Goal: Task Accomplishment & Management: Use online tool/utility

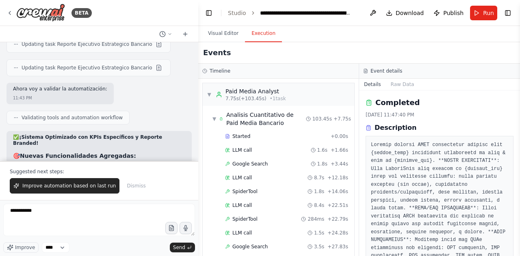
scroll to position [250, 0]
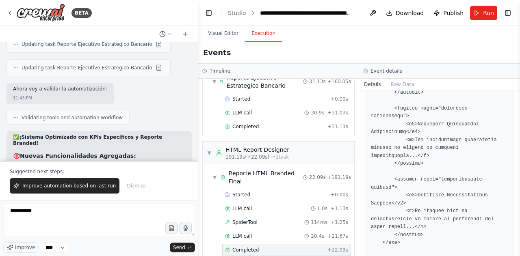
drag, startPoint x: 37, startPoint y: 218, endPoint x: 0, endPoint y: 203, distance: 39.7
click at [0, 203] on div "BETA Eres un sistema multiagente experto en Marketing Digital, encargado de rea…" at bounding box center [99, 128] width 198 height 256
click at [227, 40] on button "Visual Editor" at bounding box center [222, 33] width 43 height 17
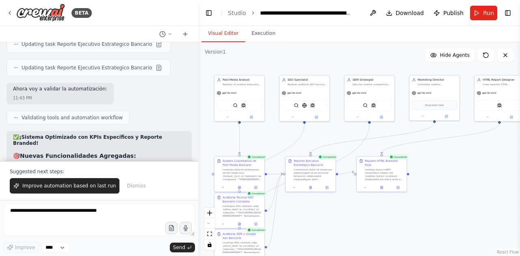
drag, startPoint x: 383, startPoint y: 180, endPoint x: 411, endPoint y: 188, distance: 28.7
click at [411, 188] on div ".deletable-edge-delete-btn { width: 20px; height: 20px; border: 0px solid #ffff…" at bounding box center [359, 149] width 322 height 214
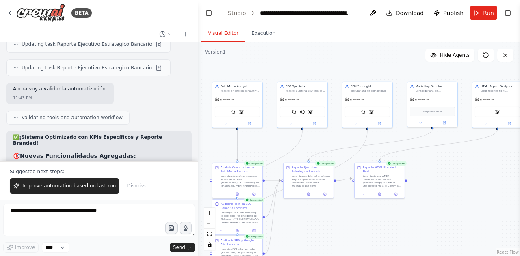
drag, startPoint x: 451, startPoint y: 152, endPoint x: 449, endPoint y: 158, distance: 6.8
click at [449, 158] on div ".deletable-edge-delete-btn { width: 20px; height: 20px; border: 0px solid #ffff…" at bounding box center [359, 149] width 322 height 214
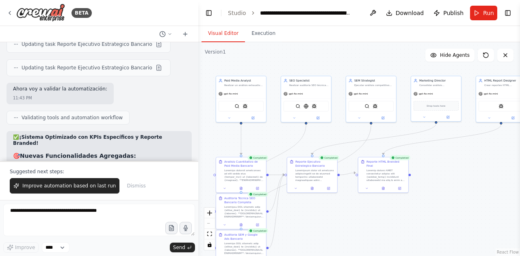
drag, startPoint x: 351, startPoint y: 225, endPoint x: 357, endPoint y: 217, distance: 9.7
click at [357, 217] on div ".deletable-edge-delete-btn { width: 20px; height: 20px; border: 0px solid #ffff…" at bounding box center [359, 149] width 322 height 214
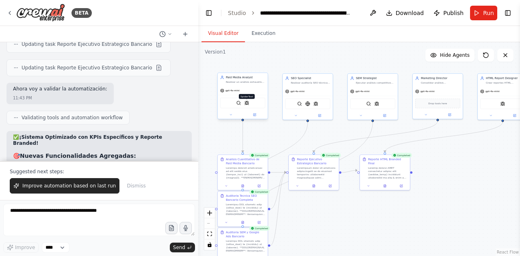
click at [247, 104] on img at bounding box center [246, 103] width 5 height 5
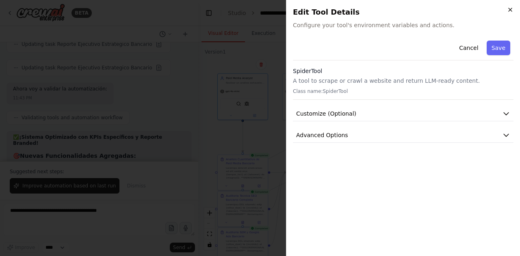
click at [511, 8] on icon "button" at bounding box center [510, 9] width 6 height 6
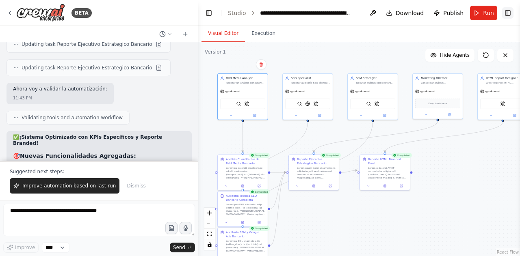
click at [509, 15] on button "Toggle Right Sidebar" at bounding box center [507, 12] width 11 height 11
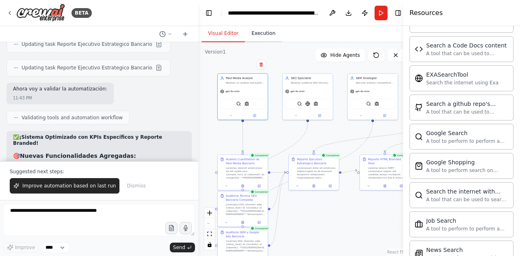
click at [259, 34] on button "Execution" at bounding box center [263, 33] width 37 height 17
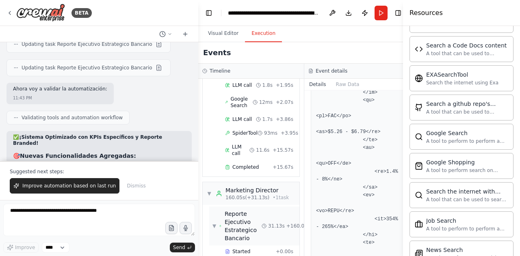
scroll to position [786, 0]
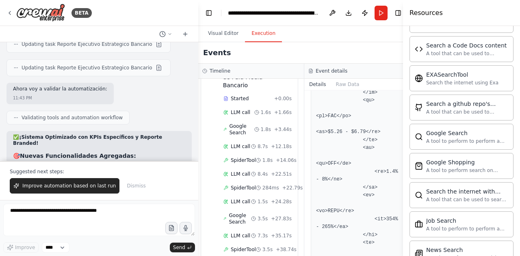
scroll to position [59, 2]
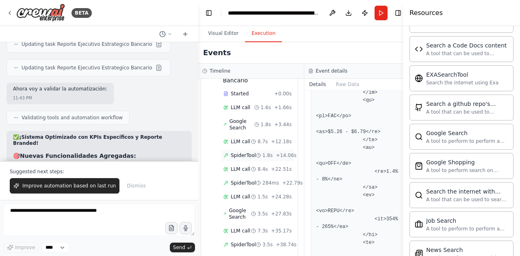
click at [236, 159] on span "SpiderTool" at bounding box center [243, 155] width 25 height 6
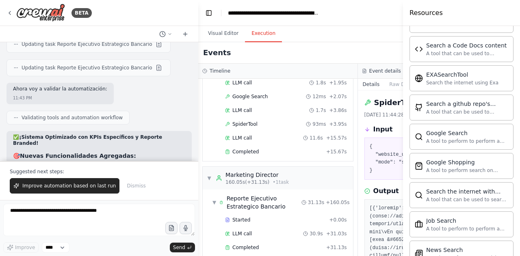
scroll to position [629, 0]
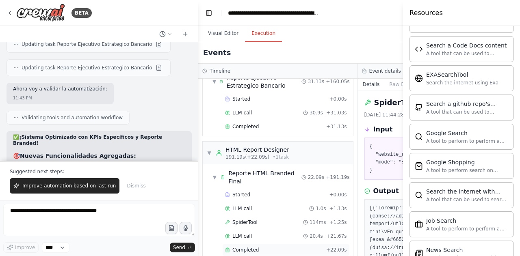
click at [238, 247] on span "Completed" at bounding box center [245, 250] width 26 height 6
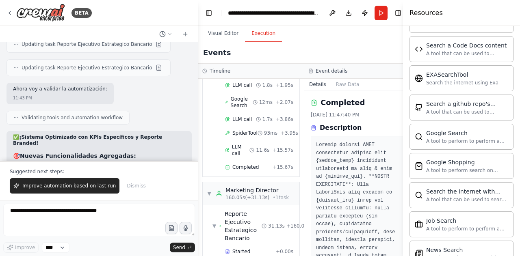
scroll to position [747, 0]
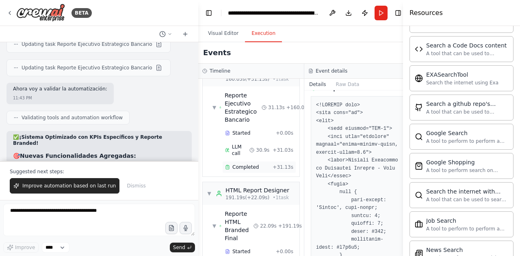
click at [244, 164] on span "Completed" at bounding box center [245, 167] width 26 height 6
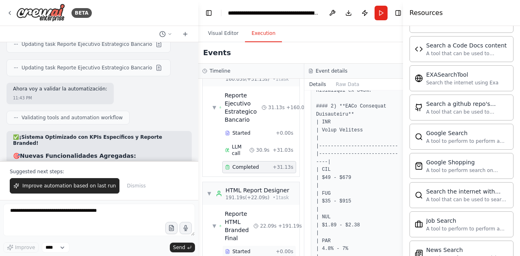
scroll to position [786, 2]
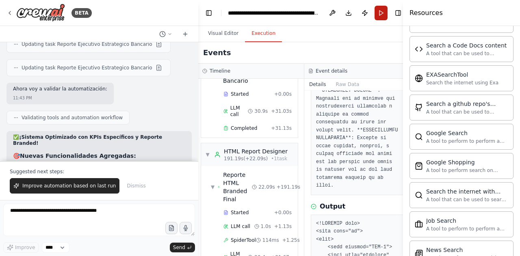
scroll to position [356, 0]
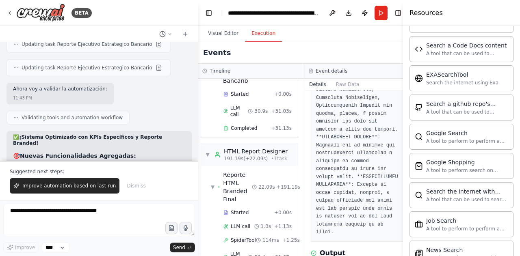
click at [190, 28] on div at bounding box center [99, 34] width 198 height 16
click at [348, 17] on button "Download" at bounding box center [348, 13] width 13 height 15
click at [349, 13] on button "Download" at bounding box center [348, 13] width 13 height 15
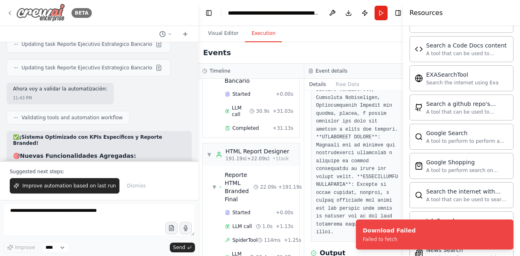
click at [7, 15] on icon at bounding box center [9, 13] width 6 height 6
